Goal: Navigation & Orientation: Find specific page/section

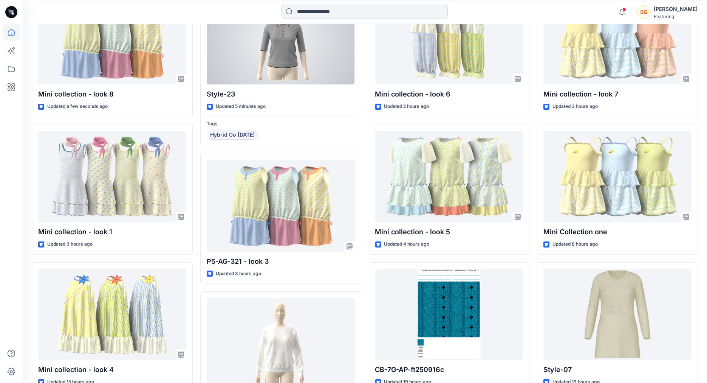
scroll to position [355, 0]
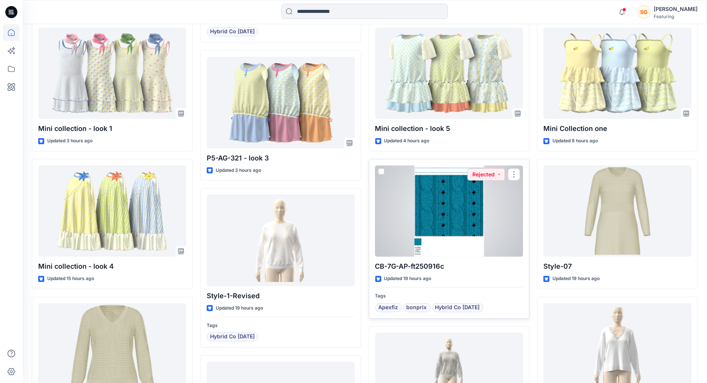
click at [456, 219] on div at bounding box center [449, 210] width 148 height 91
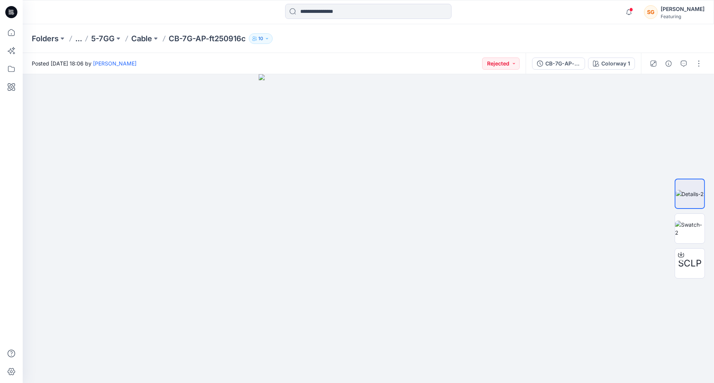
click at [686, 56] on div at bounding box center [676, 63] width 70 height 21
click at [685, 62] on icon "button" at bounding box center [683, 63] width 6 height 6
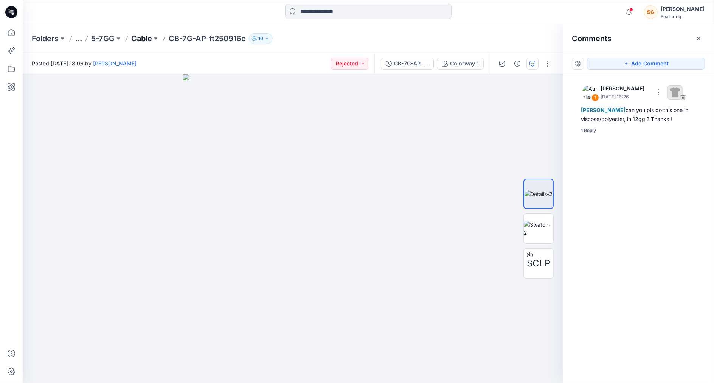
click at [147, 34] on p "Cable" at bounding box center [141, 38] width 21 height 11
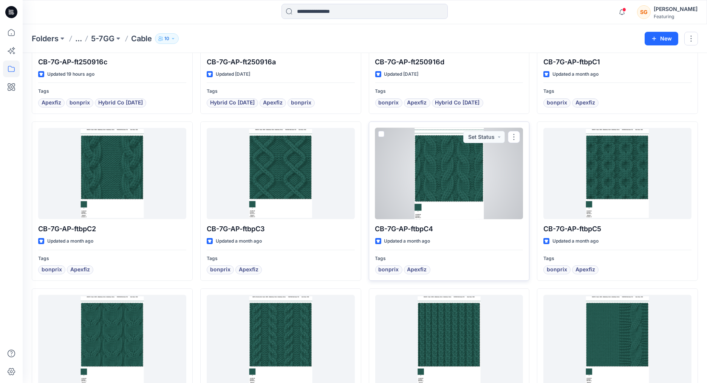
scroll to position [62, 0]
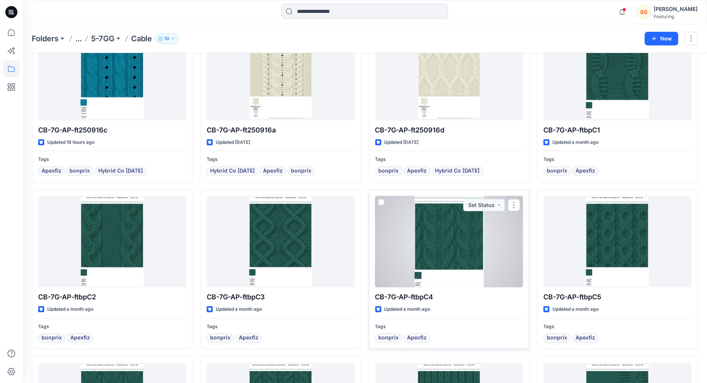
click at [442, 241] on div at bounding box center [449, 241] width 148 height 91
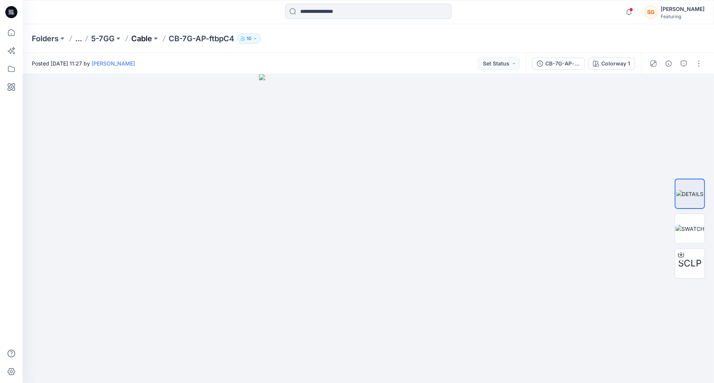
click at [139, 39] on p "Cable" at bounding box center [141, 38] width 21 height 11
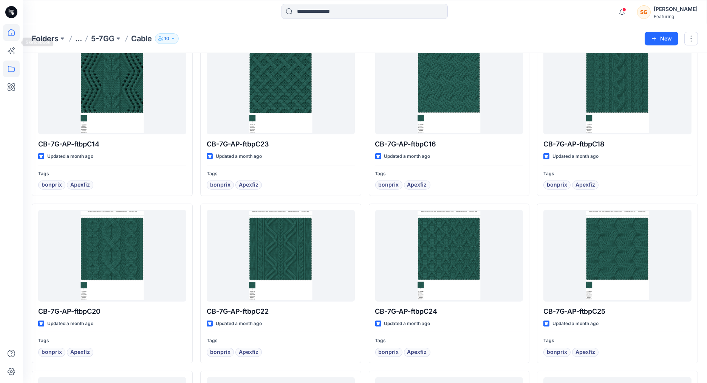
scroll to position [689, 0]
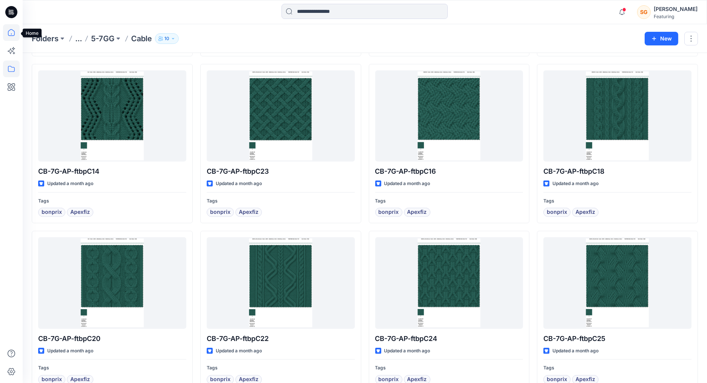
click at [11, 34] on icon at bounding box center [11, 34] width 0 height 2
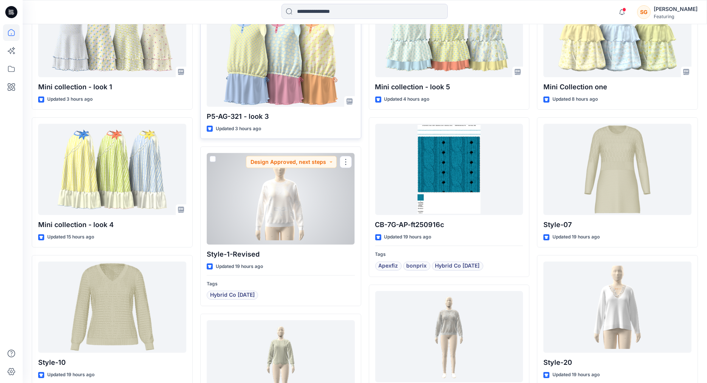
scroll to position [393, 0]
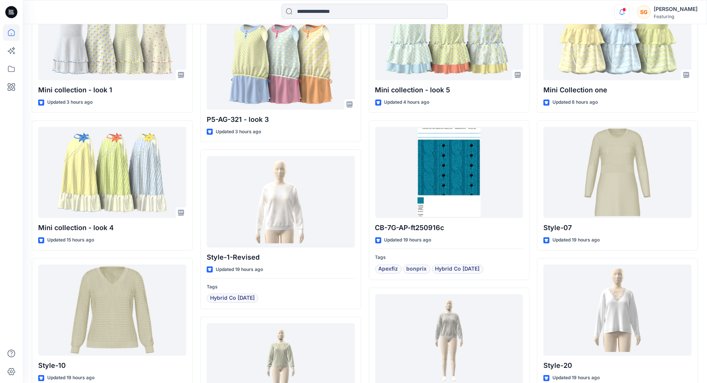
click at [629, 12] on icon "button" at bounding box center [622, 12] width 14 height 15
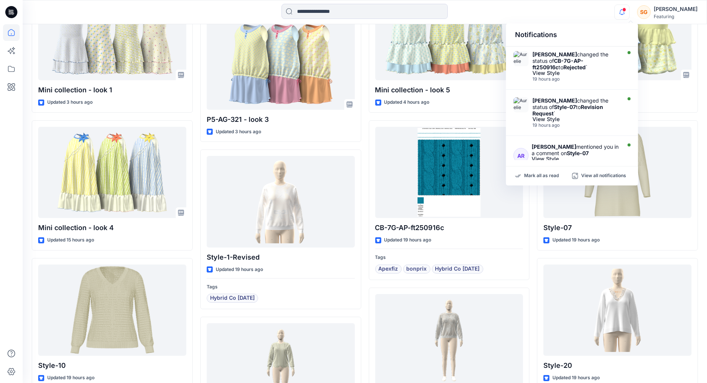
click at [680, 7] on div "[PERSON_NAME]" at bounding box center [676, 9] width 44 height 9
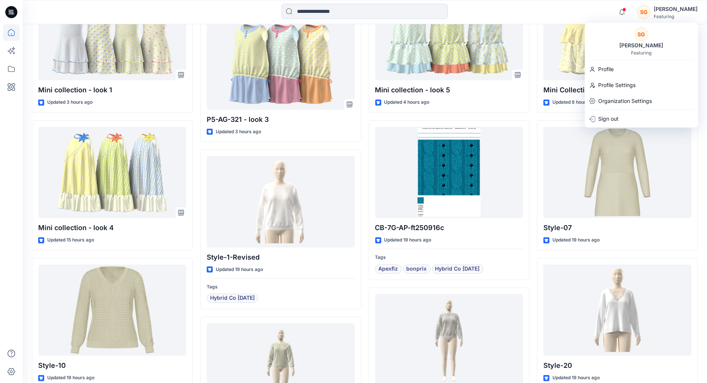
click at [519, 9] on div at bounding box center [365, 12] width 342 height 17
